Goal: Find specific page/section: Find specific page/section

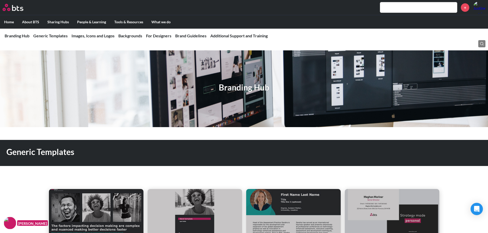
scroll to position [896, 0]
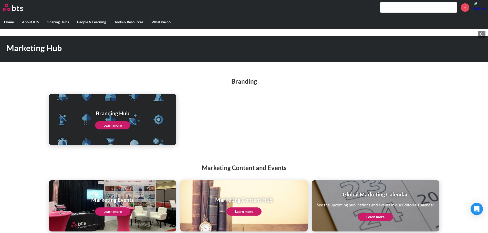
scroll to position [21, 0]
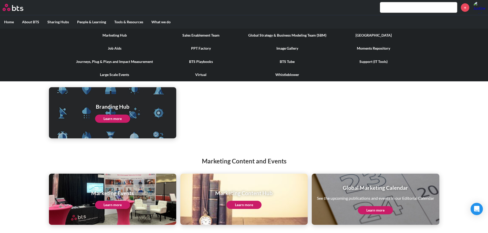
click at [284, 49] on link "Image Gallery" at bounding box center [287, 48] width 86 height 13
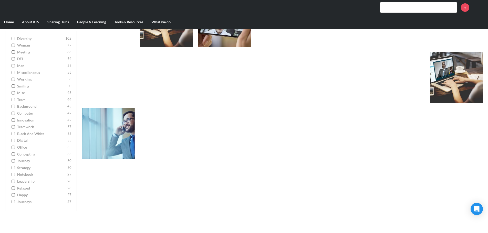
scroll to position [1254, 0]
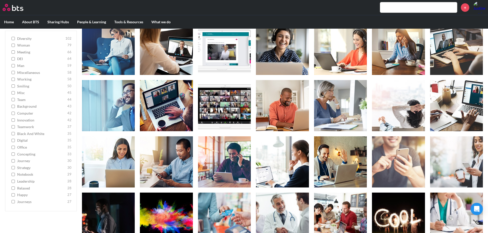
click at [13, 134] on input "Black and White 35" at bounding box center [13, 134] width 3 height 4
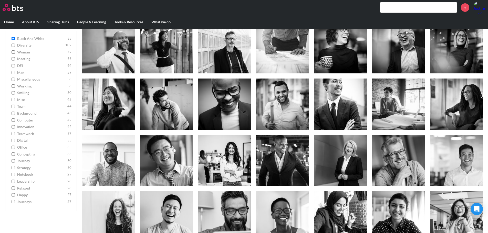
scroll to position [73, 0]
click at [13, 38] on input "Black and White 35" at bounding box center [13, 39] width 3 height 4
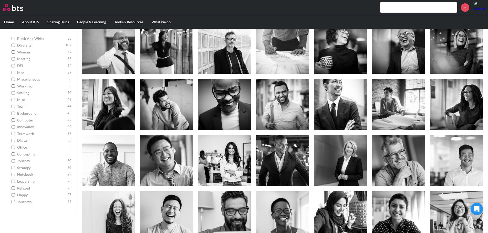
checkbox input "false"
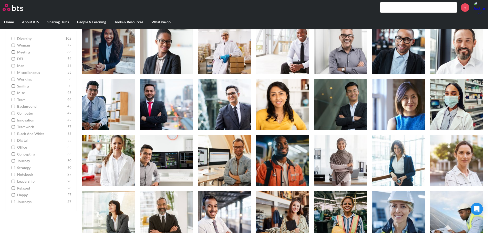
click at [13, 126] on input "teamwork 37" at bounding box center [13, 127] width 3 height 4
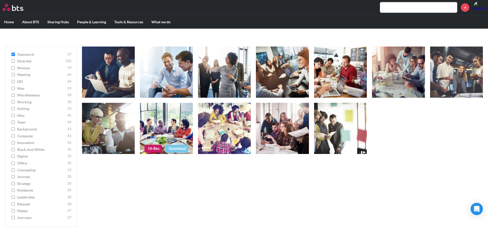
scroll to position [0, 0]
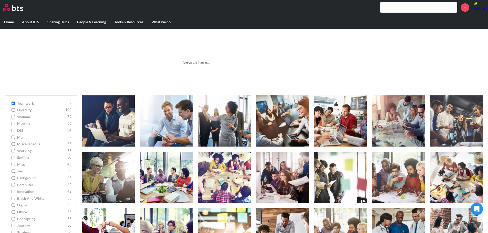
click at [14, 104] on input "teamwork 37" at bounding box center [13, 104] width 3 height 4
checkbox input "false"
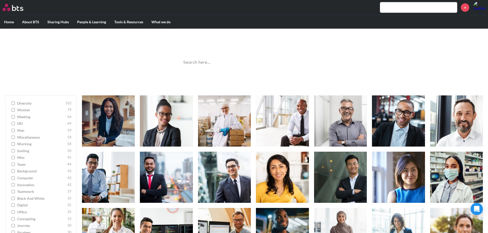
click at [13, 117] on input "meeting 66" at bounding box center [13, 117] width 3 height 4
checkbox input "true"
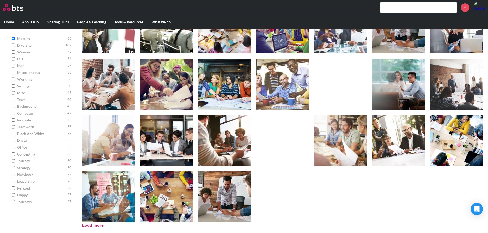
scroll to position [431, 0]
